Goal: Find specific page/section

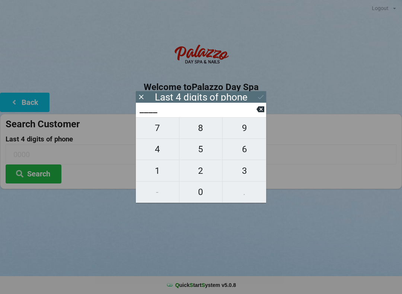
scroll to position [15, 0]
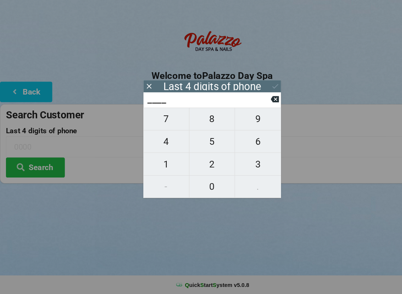
click at [193, 163] on span "2" at bounding box center [200, 171] width 43 height 16
type input "2___"
click at [195, 141] on span "5" at bounding box center [200, 149] width 43 height 16
type input "25__"
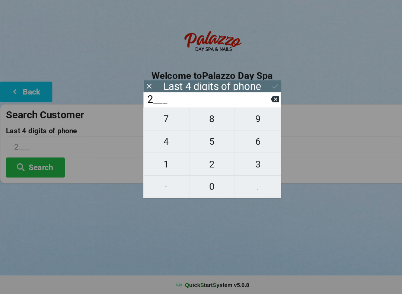
type input "25__"
click at [199, 184] on span "0" at bounding box center [200, 192] width 43 height 16
type input "250_"
click at [158, 141] on span "4" at bounding box center [157, 149] width 43 height 16
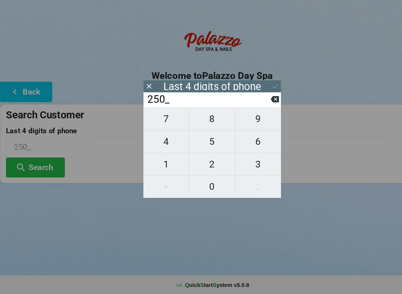
type input "2504"
click at [260, 95] on icon at bounding box center [261, 97] width 6 height 4
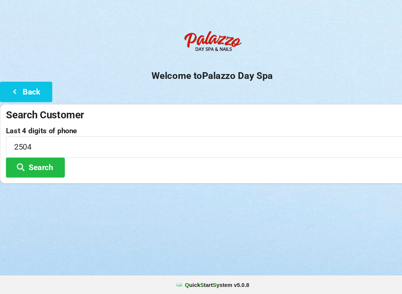
click at [38, 164] on button "Search" at bounding box center [34, 173] width 56 height 19
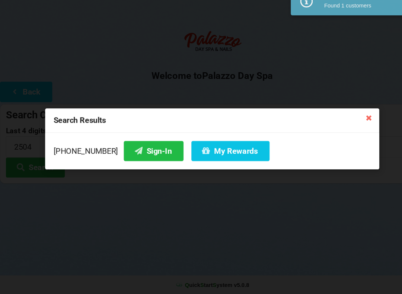
click at [124, 149] on button "Sign-In" at bounding box center [145, 158] width 57 height 19
